Goal: Task Accomplishment & Management: Manage account settings

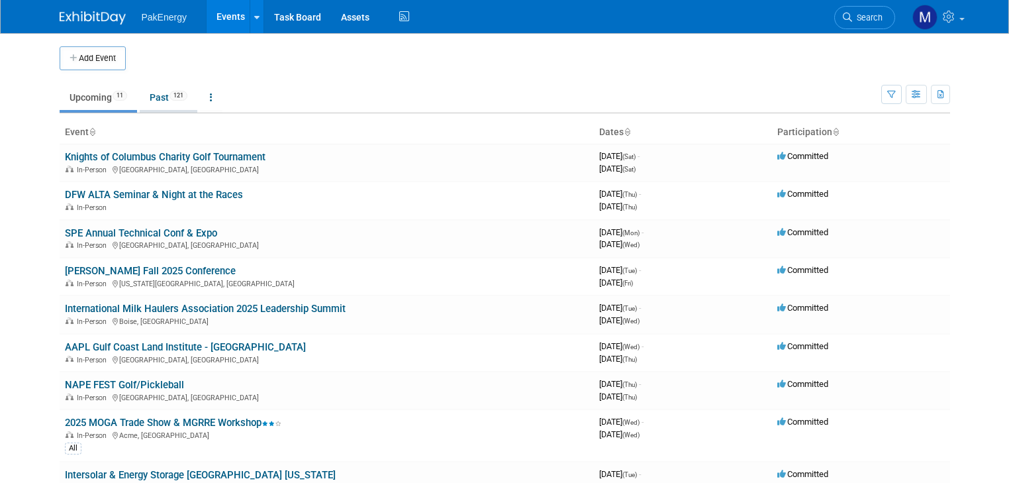
click at [146, 95] on link "Past 121" at bounding box center [169, 97] width 58 height 25
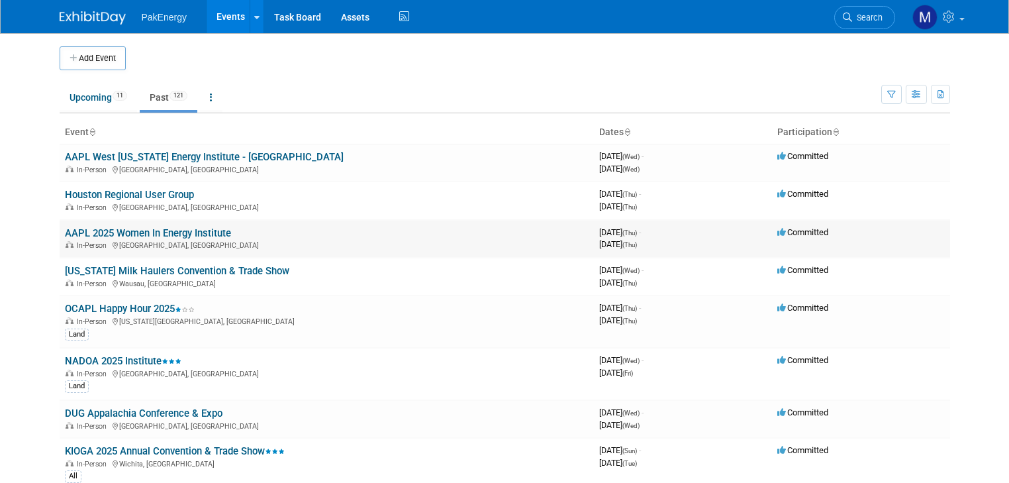
click at [78, 230] on link "AAPL 2025 Women In Energy Institute" at bounding box center [148, 233] width 166 height 12
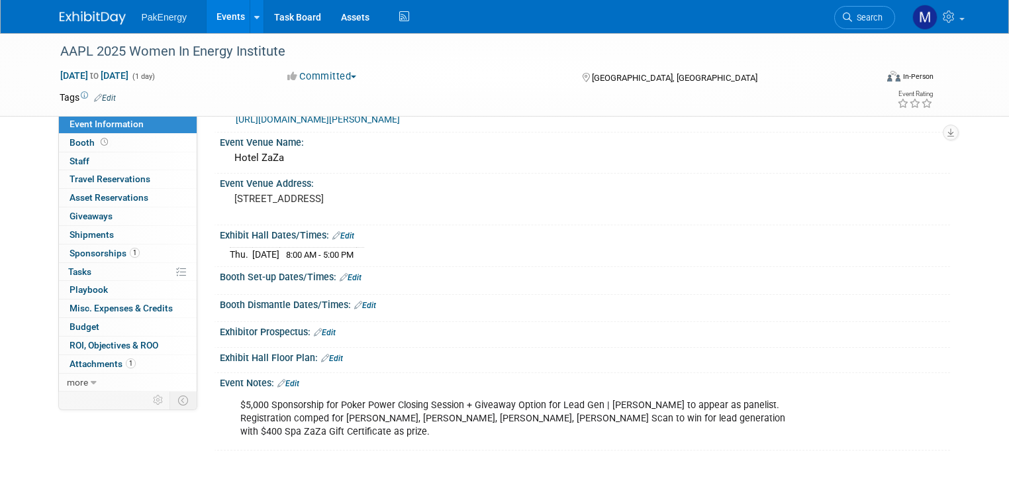
scroll to position [38, 0]
click at [83, 336] on link "0 ROI, Objectives & ROO 0" at bounding box center [128, 345] width 138 height 18
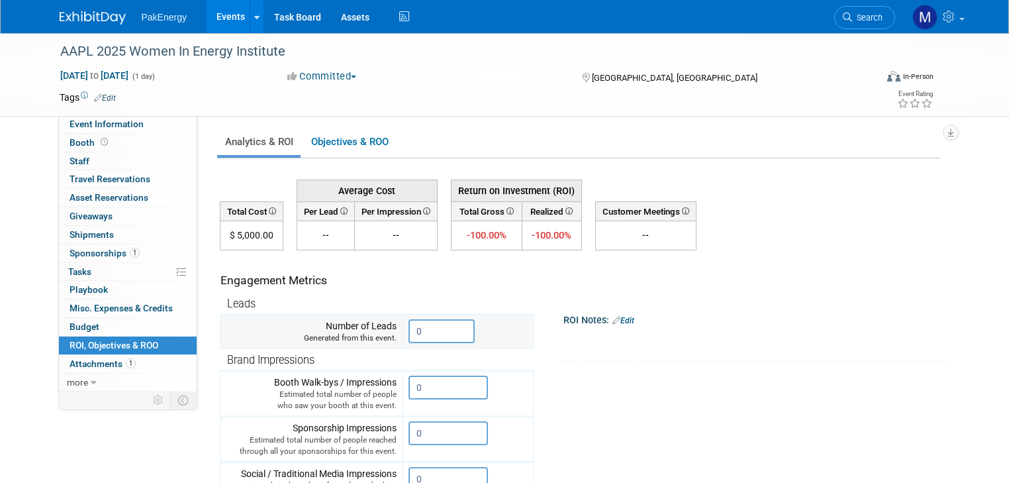
drag, startPoint x: 431, startPoint y: 332, endPoint x: 375, endPoint y: 316, distance: 57.6
click at [375, 316] on tr "Number of Leads Generated from this event. 0" at bounding box center [376, 331] width 313 height 34
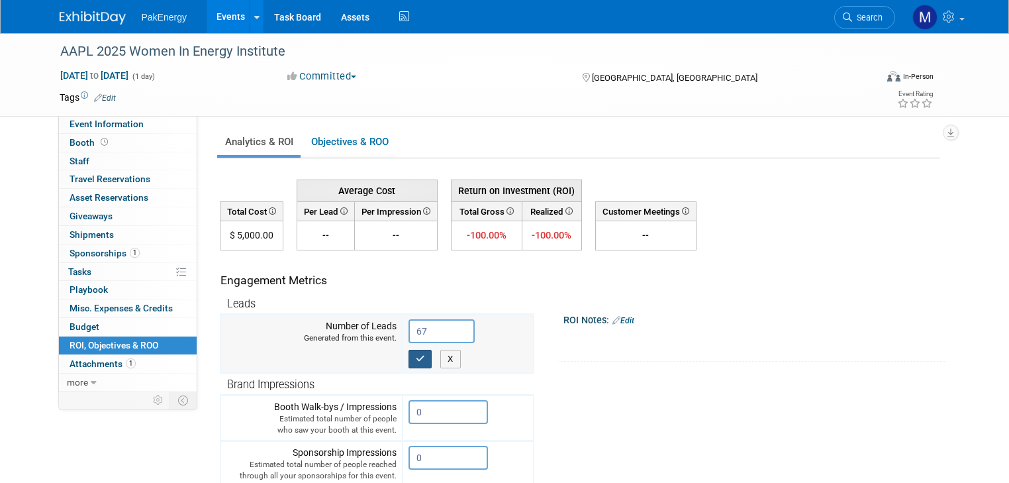
type input "67"
click at [416, 355] on icon "button" at bounding box center [420, 358] width 9 height 9
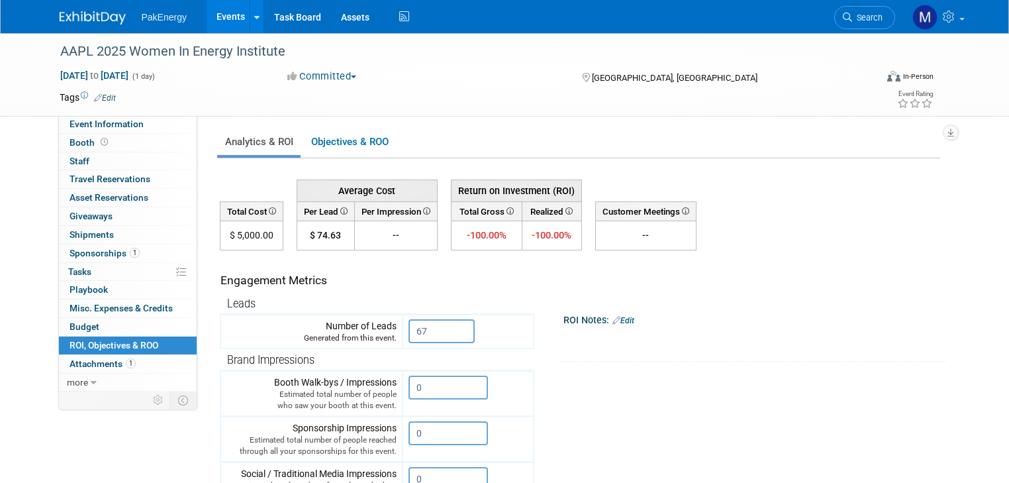
click at [216, 11] on link "Events" at bounding box center [231, 16] width 48 height 33
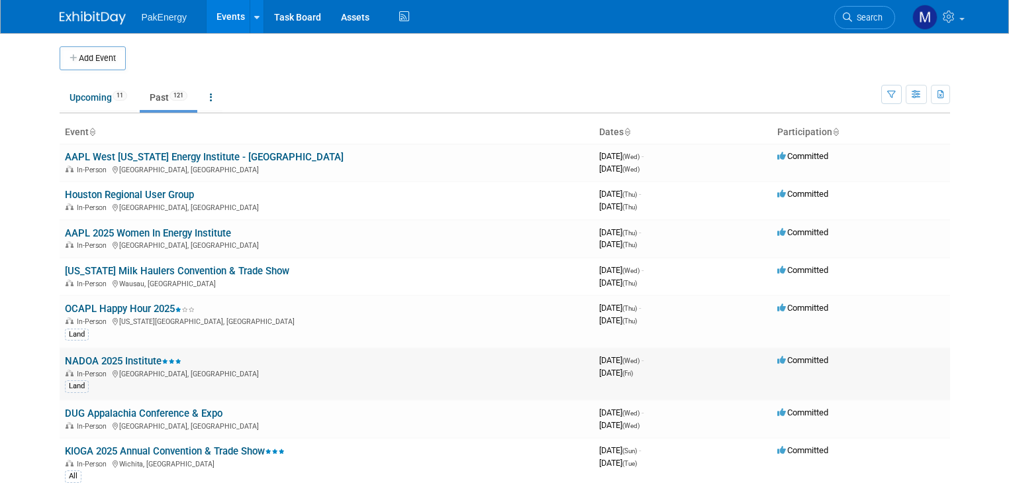
click at [129, 357] on link "NADOA 2025 Institute" at bounding box center [123, 361] width 116 height 12
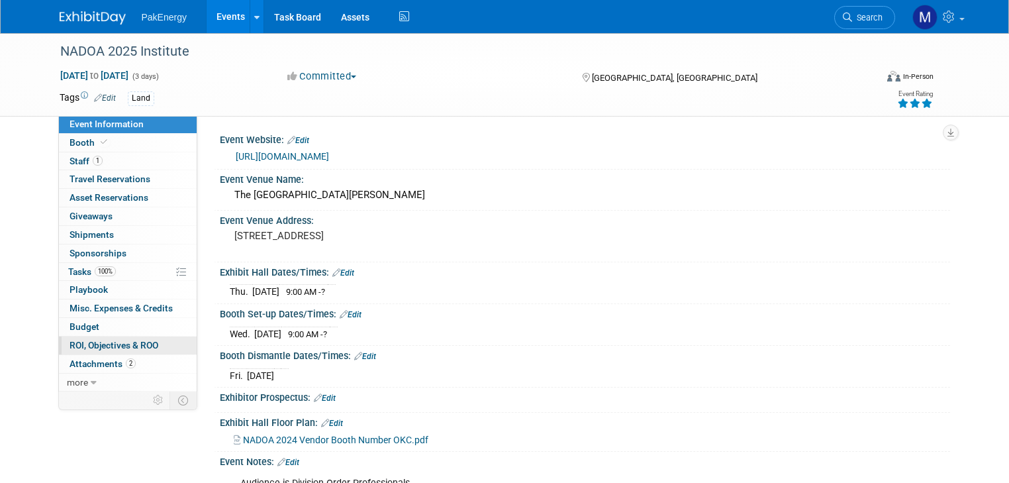
click at [91, 342] on span "ROI, Objectives & ROO 0" at bounding box center [113, 345] width 89 height 11
